Goal: Communication & Community: Answer question/provide support

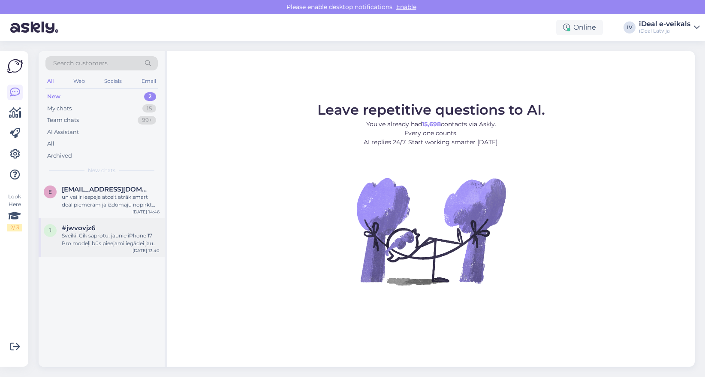
click at [111, 225] on div "#jwvovjz6" at bounding box center [111, 228] width 98 height 8
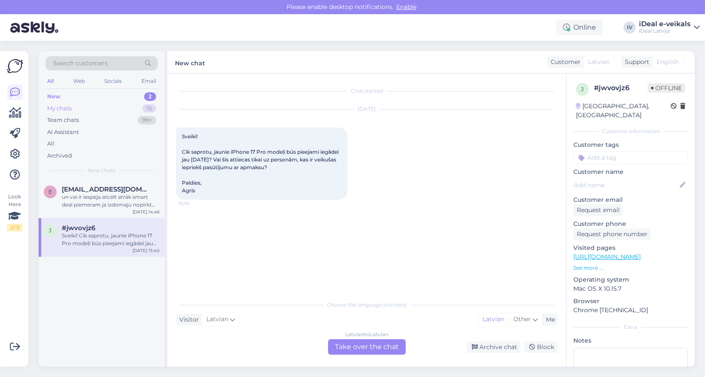
click at [86, 106] on div "My chats 15" at bounding box center [101, 109] width 112 height 12
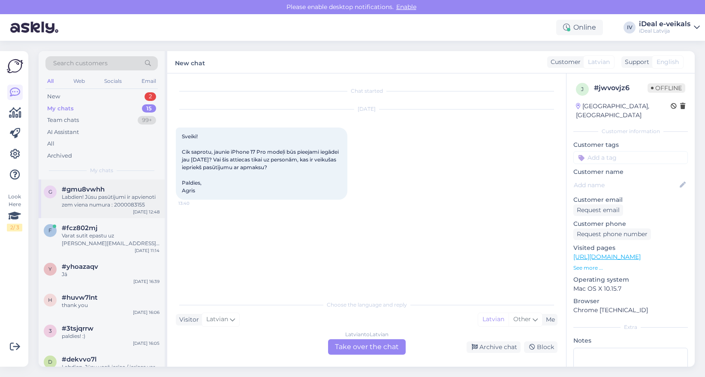
click at [111, 197] on div "Labdien! Jūsu pasūtījumi ir apvienoti zem viena numura : 2000083155" at bounding box center [111, 200] width 98 height 15
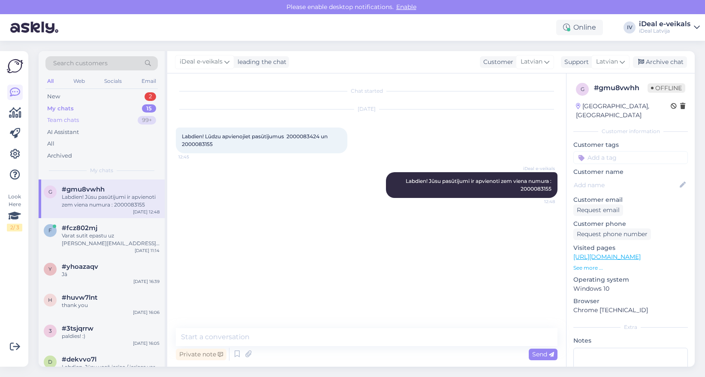
click at [87, 122] on div "Team chats 99+" at bounding box center [101, 120] width 112 height 12
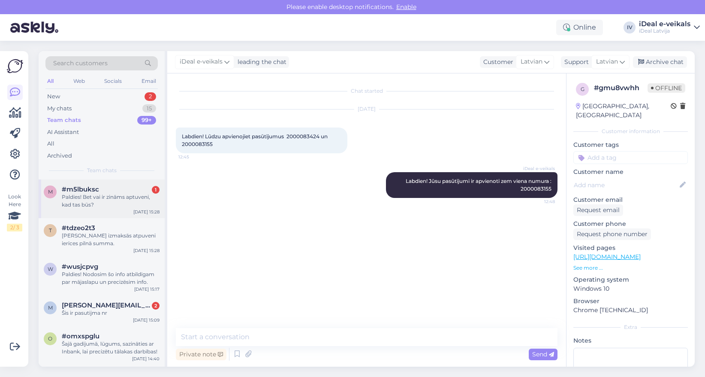
click at [118, 203] on div "Paldies! Bet vai ir zināms aptuveni, kad tas būs?" at bounding box center [111, 200] width 98 height 15
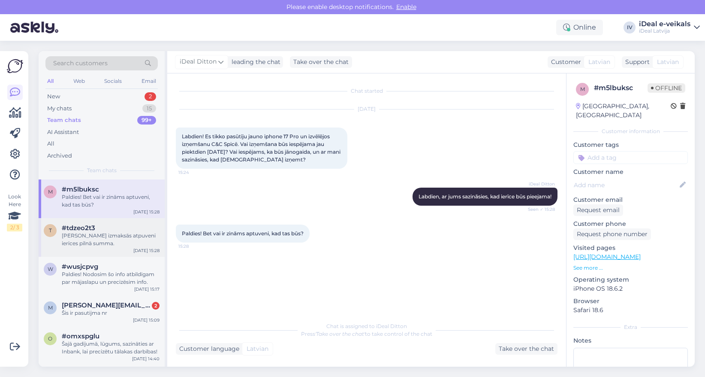
click at [109, 239] on div "[PERSON_NAME] izmaksās atpuveni ierīces pilnā summa." at bounding box center [111, 239] width 98 height 15
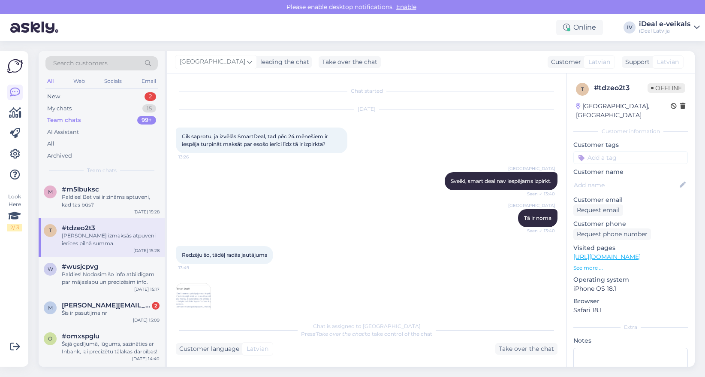
scroll to position [92, 0]
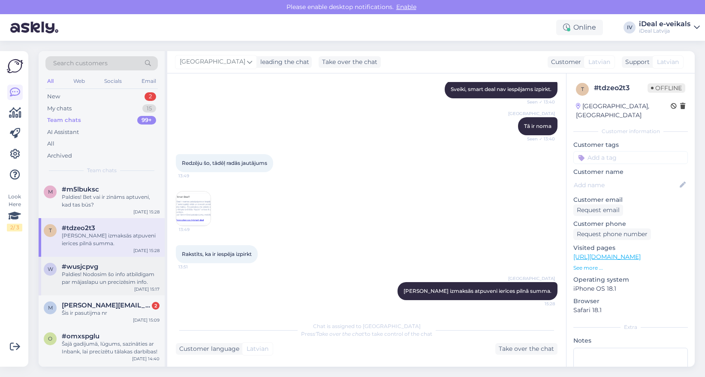
click at [105, 270] on div "Paldies! Nodosim šo info atbildīgam par mājaslapu un precizēsim info." at bounding box center [111, 277] width 98 height 15
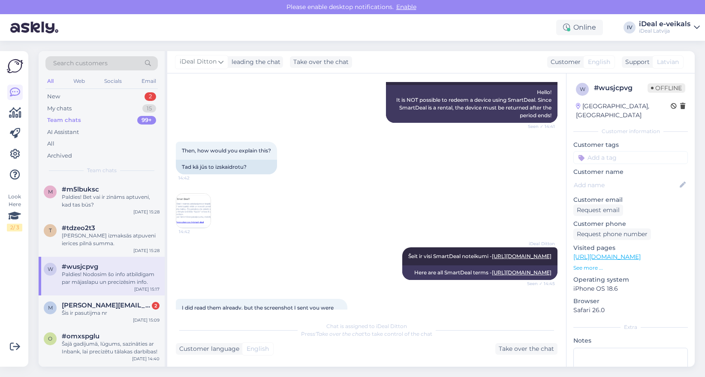
scroll to position [258, 0]
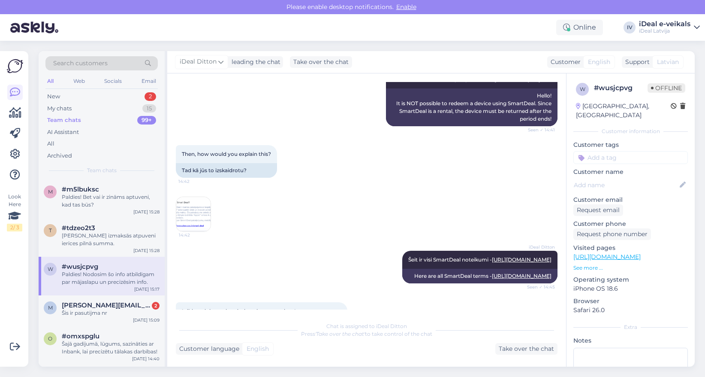
click at [187, 207] on img at bounding box center [193, 214] width 34 height 34
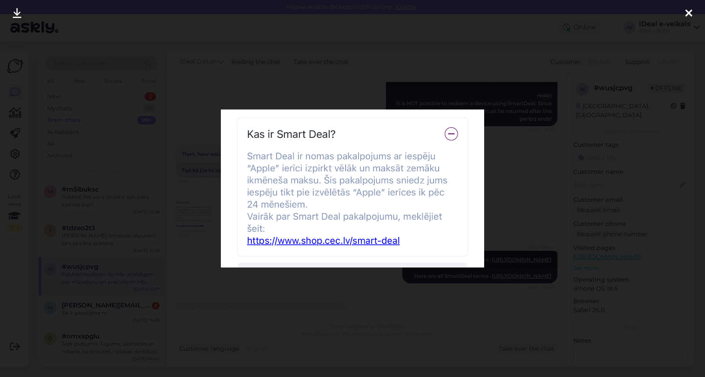
click at [450, 134] on img at bounding box center [353, 188] width 264 height 158
click at [506, 165] on div at bounding box center [352, 188] width 705 height 377
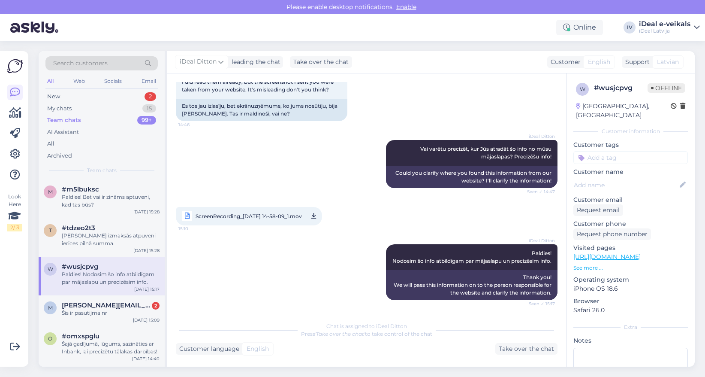
scroll to position [525, 0]
click at [112, 304] on span "[PERSON_NAME][EMAIL_ADDRESS][DOMAIN_NAME]" at bounding box center [106, 305] width 89 height 8
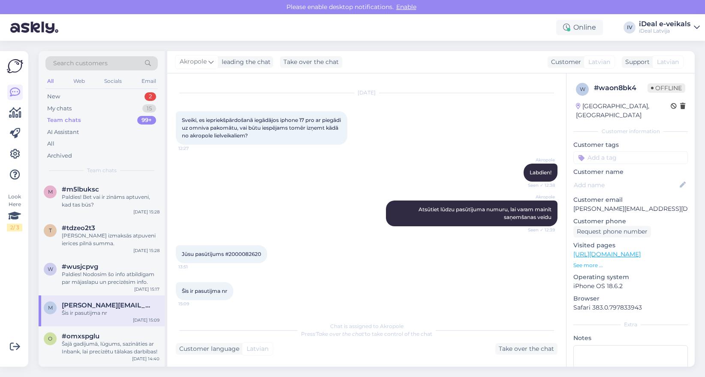
scroll to position [142, 0]
click at [241, 255] on span "Jūsu pasūtījums #2000082620" at bounding box center [221, 254] width 79 height 6
copy div "2000082620 13:51"
click at [547, 346] on div "Take over the chat" at bounding box center [526, 349] width 62 height 12
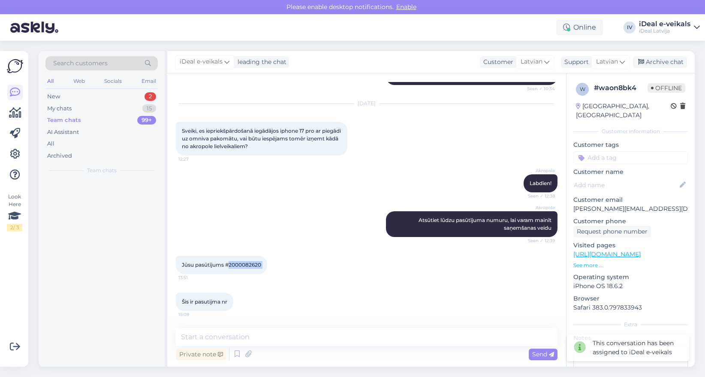
scroll to position [131, 0]
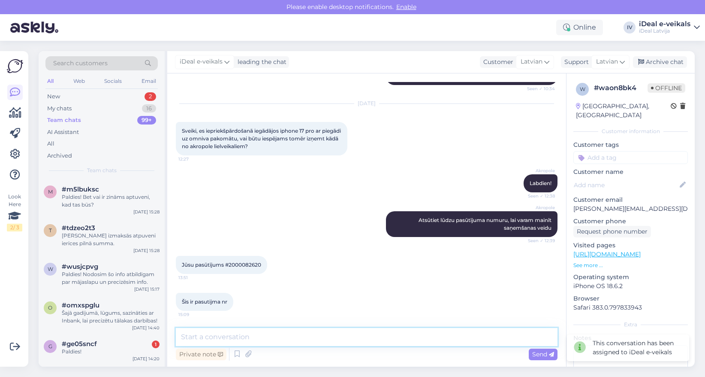
click at [251, 332] on textarea at bounding box center [367, 337] width 382 height 18
type textarea "M"
type textarea "Iekārtu 19.09. būs iespējams saņemt [STREET_ADDRESS]."
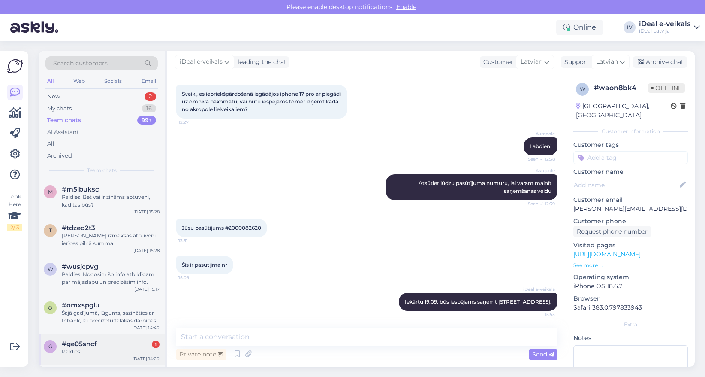
click at [91, 341] on span "#ge05sncf" at bounding box center [79, 344] width 35 height 8
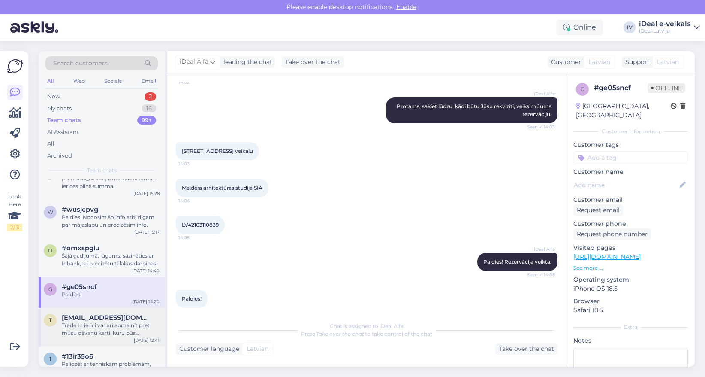
scroll to position [59, 0]
click at [113, 324] on div "Trade In ierīci var arī apmainīt pret mūsu dāvanu karti, kuru būs iespējams izm…" at bounding box center [111, 326] width 98 height 15
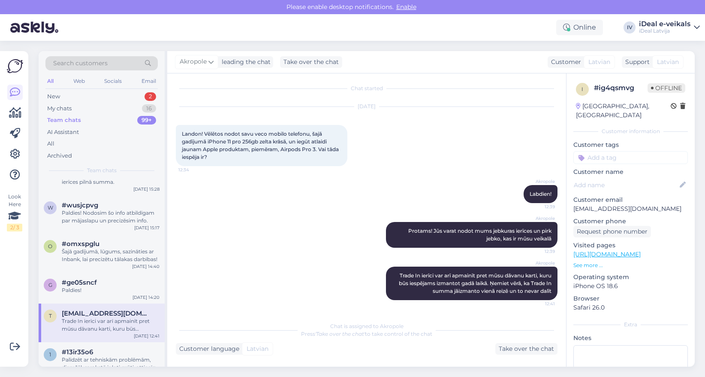
scroll to position [103, 0]
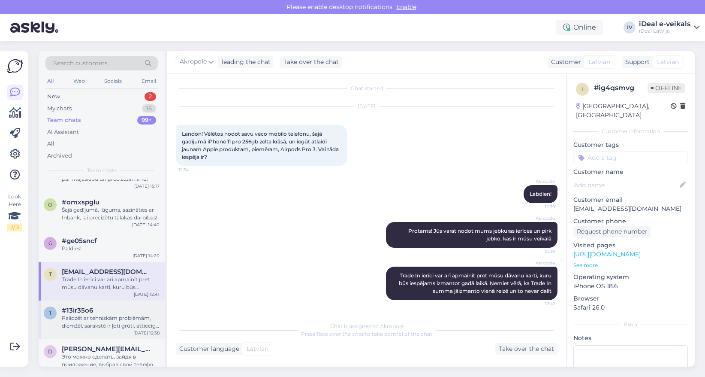
click at [117, 319] on div "Palīdzēt ar tehniskām problēmām, diemžēl, sarakstē ir ļoti grūti, attiecīgi aic…" at bounding box center [111, 321] width 98 height 15
